Goal: Register for event/course

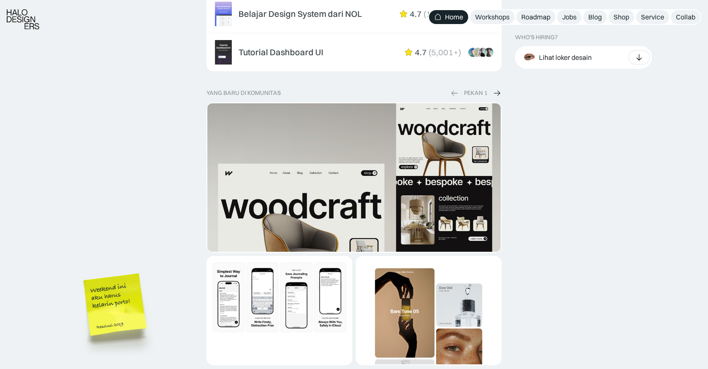
scroll to position [1433, 0]
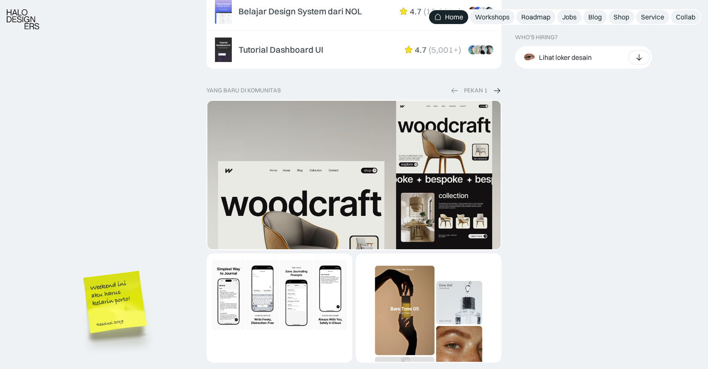
click at [498, 87] on img at bounding box center [497, 90] width 8 height 9
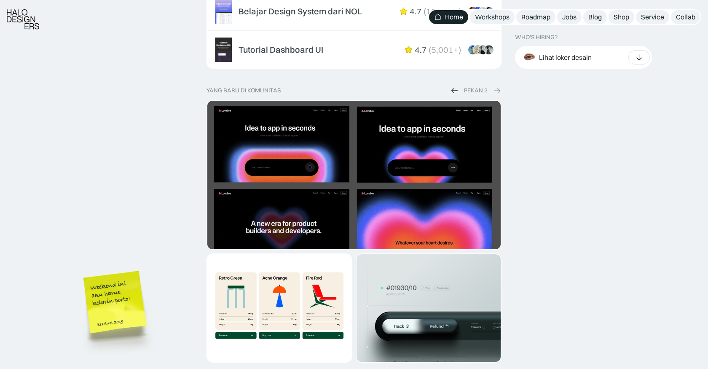
click at [498, 90] on img at bounding box center [497, 90] width 8 height 9
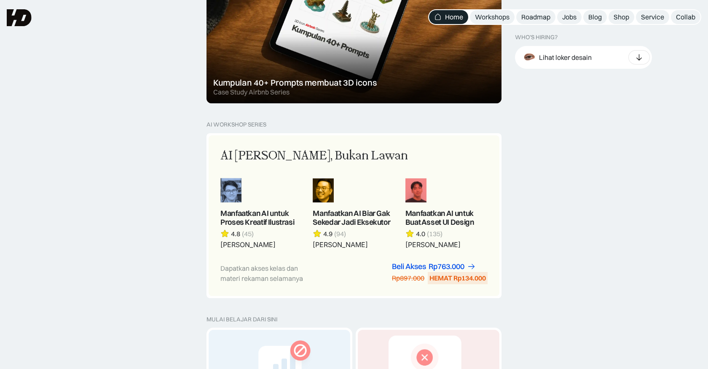
scroll to position [636, 0]
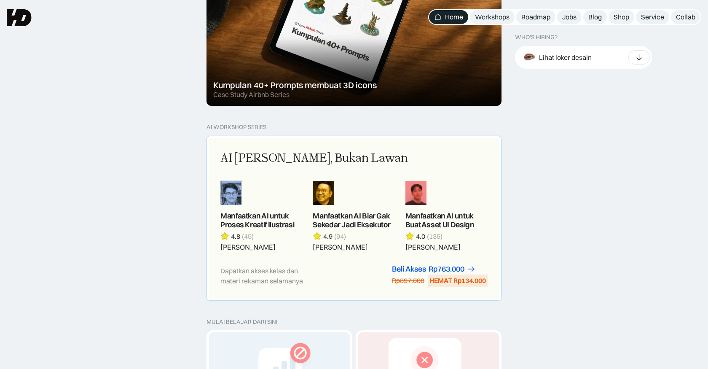
click at [431, 156] on div "AI [PERSON_NAME], Bukan Lawan" at bounding box center [353, 159] width 267 height 18
click at [376, 278] on div "Dapatkan akses kelas dan materi rekaman selamanya Beli Akses Rp299.000 Rp447.00…" at bounding box center [353, 276] width 267 height 22
click at [376, 198] on link at bounding box center [354, 215] width 82 height 71
click at [416, 190] on link at bounding box center [446, 215] width 82 height 71
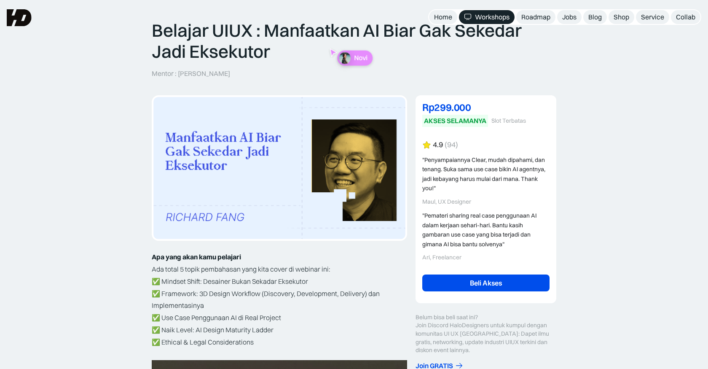
scroll to position [53, 0]
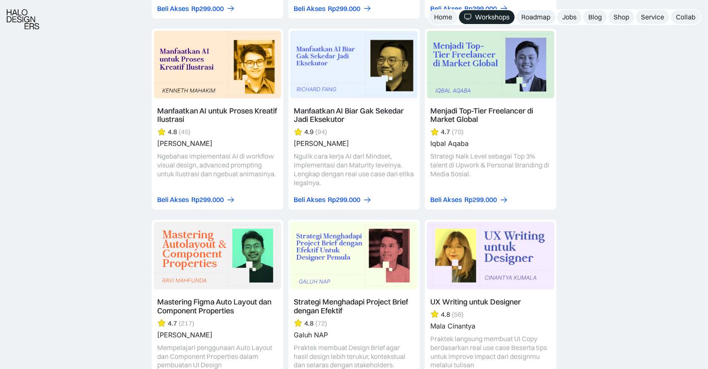
scroll to position [2313, 0]
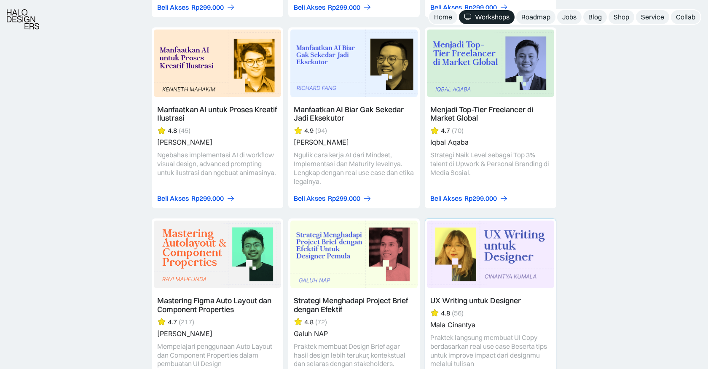
click at [493, 231] on link at bounding box center [490, 305] width 131 height 172
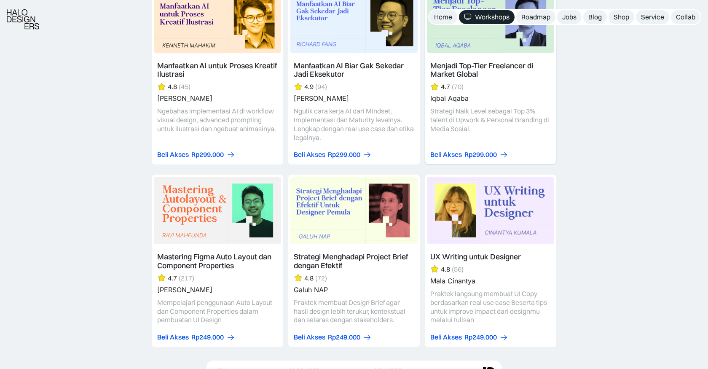
scroll to position [2358, 0]
click at [208, 201] on link at bounding box center [217, 260] width 131 height 172
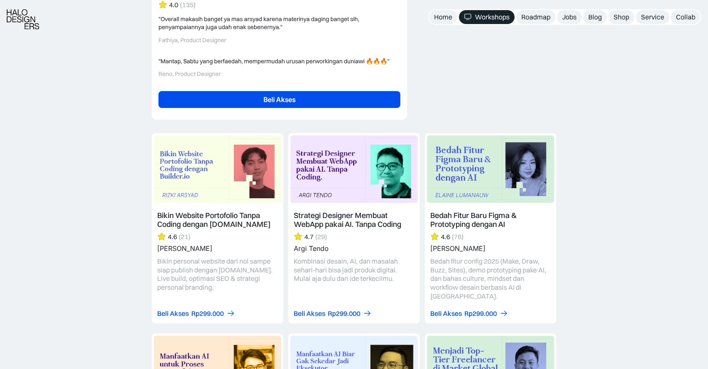
scroll to position [2075, 0]
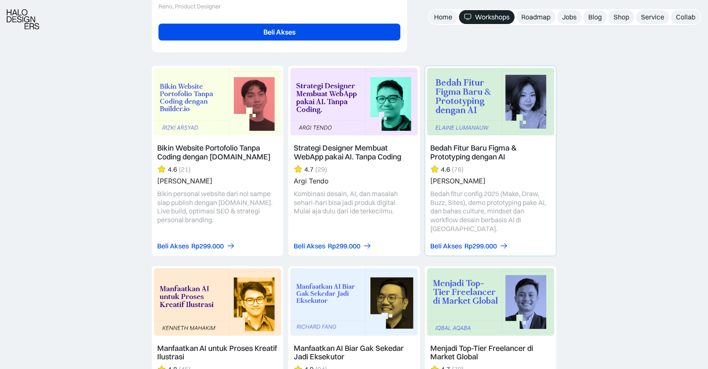
click at [472, 109] on link at bounding box center [490, 160] width 131 height 189
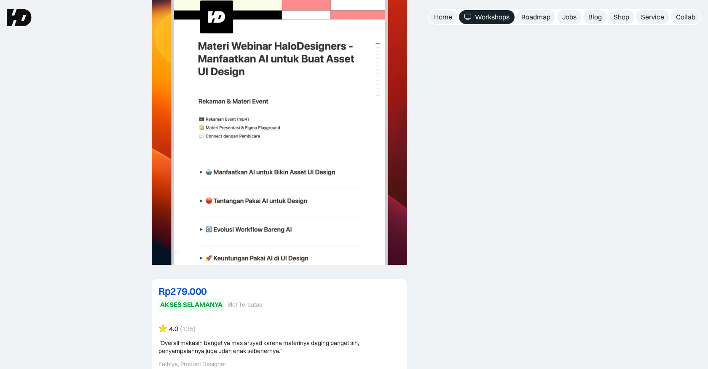
scroll to position [1666, 0]
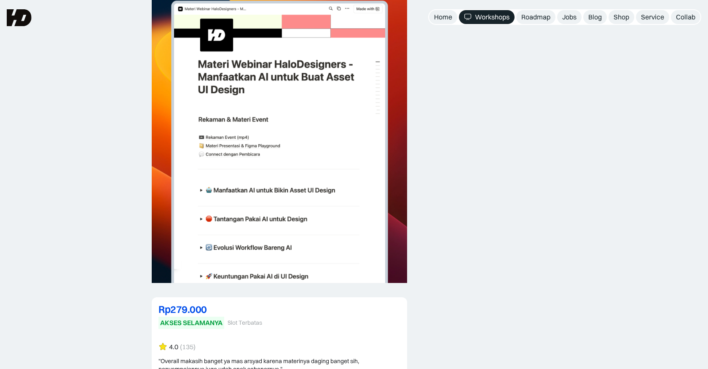
click at [491, 20] on div "Workshops" at bounding box center [492, 17] width 35 height 9
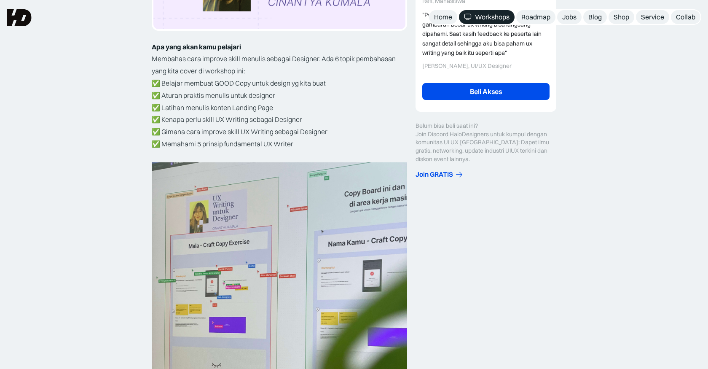
scroll to position [228, 0]
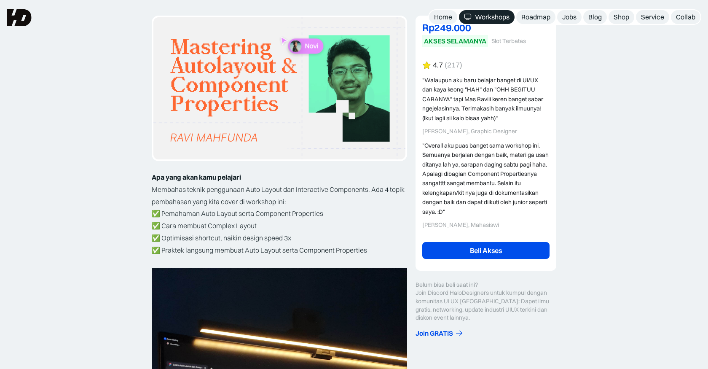
scroll to position [125, 0]
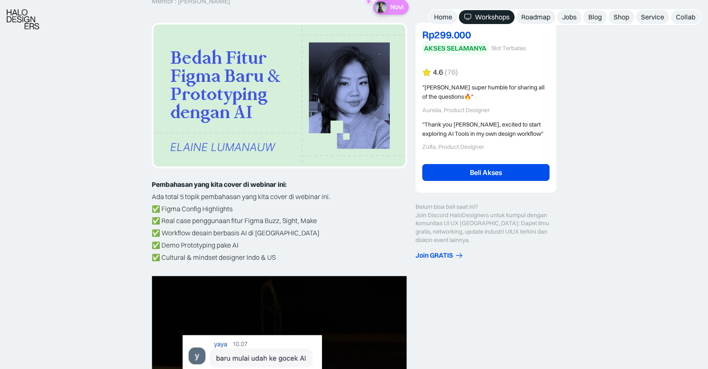
scroll to position [127, 0]
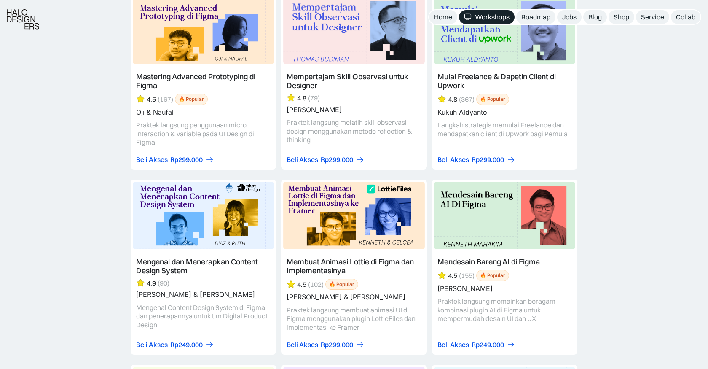
scroll to position [2154, 0]
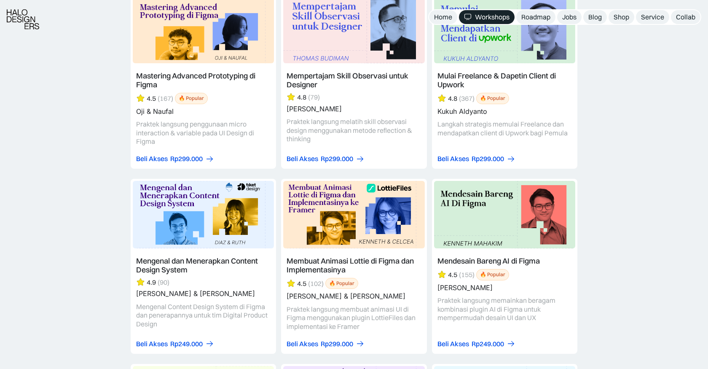
click at [175, 204] on link at bounding box center [203, 266] width 145 height 175
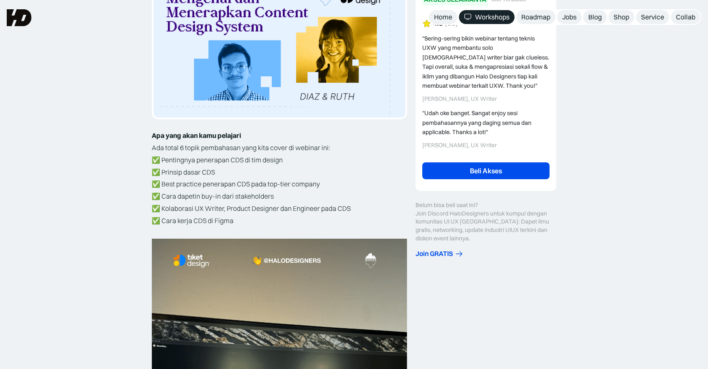
scroll to position [174, 0]
